Goal: Book appointment/travel/reservation

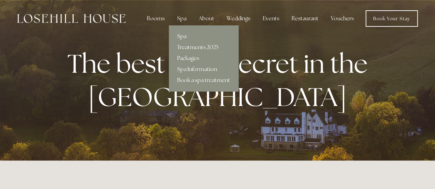
click at [186, 37] on link "Spa" at bounding box center [203, 36] width 69 height 11
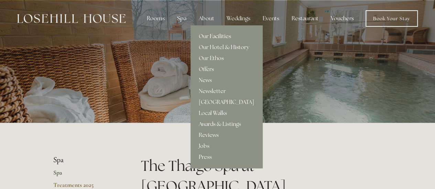
click at [217, 32] on link "Our Facilities" at bounding box center [226, 36] width 72 height 11
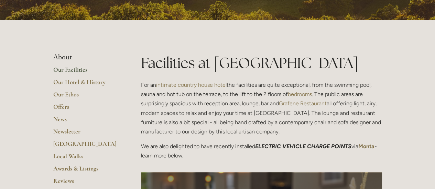
scroll to position [103, 0]
click at [62, 156] on link "Local Walks" at bounding box center [86, 159] width 66 height 12
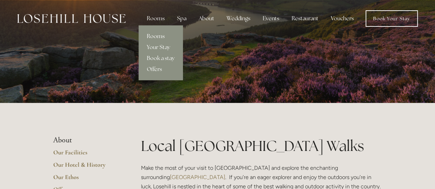
click at [157, 33] on link "Rooms" at bounding box center [160, 36] width 44 height 11
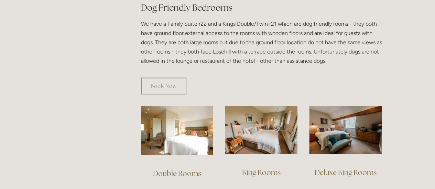
scroll to position [412, 0]
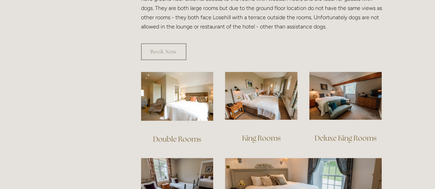
click at [259, 134] on link "King Rooms" at bounding box center [261, 138] width 38 height 9
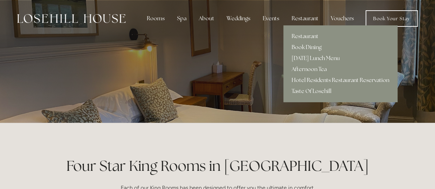
click at [313, 77] on link "Hotel Residents Restaurant Reservation" at bounding box center [340, 80] width 114 height 11
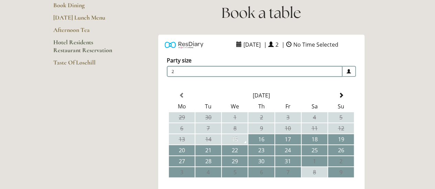
scroll to position [103, 0]
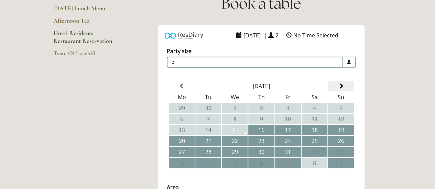
click at [341, 87] on span at bounding box center [340, 85] width 5 height 5
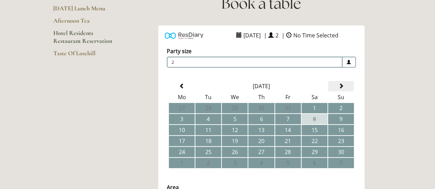
click at [341, 87] on span at bounding box center [340, 85] width 5 height 5
